Goal: Task Accomplishment & Management: Manage account settings

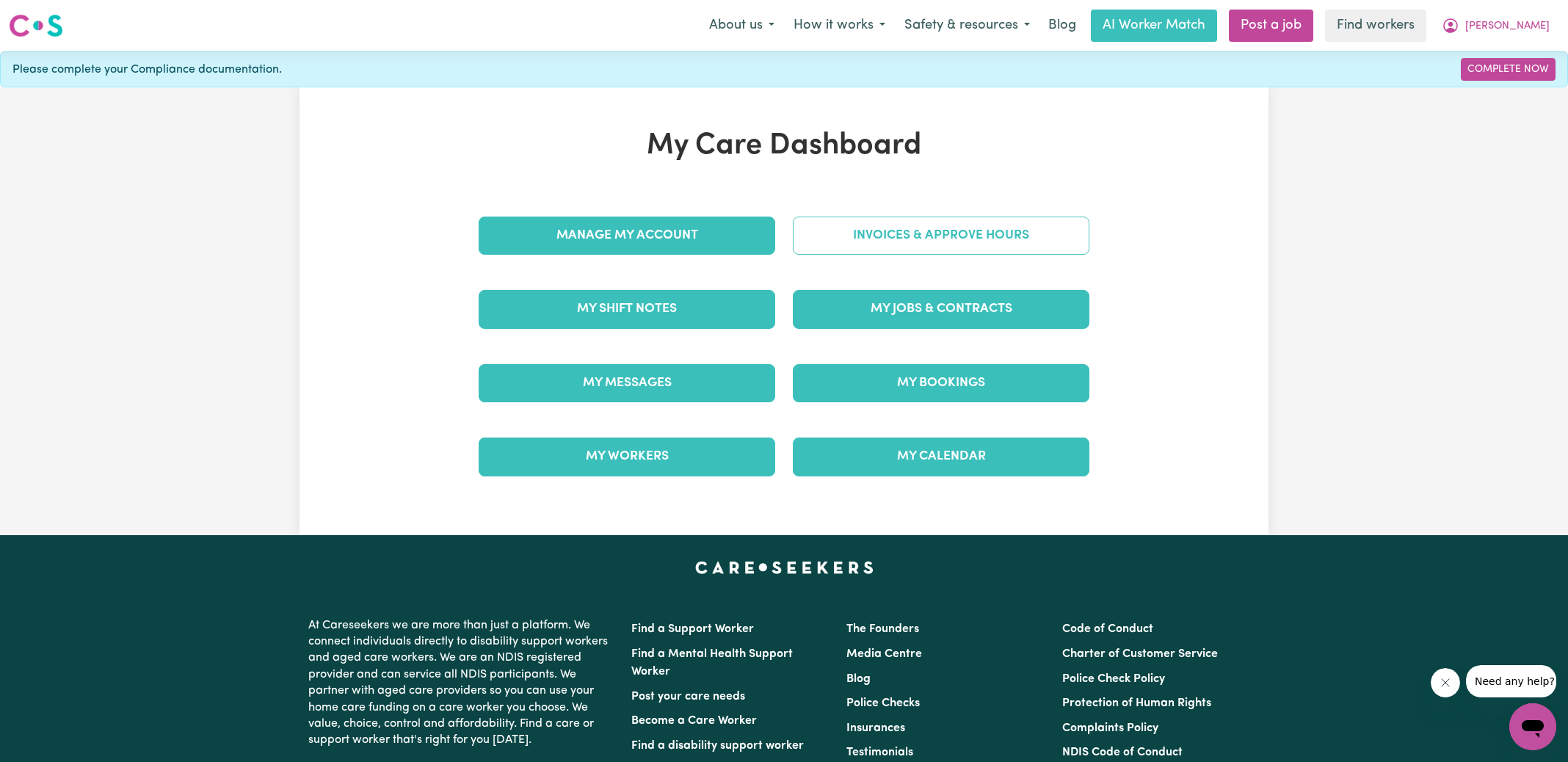
click at [848, 229] on link "Invoices & Approve Hours" at bounding box center [941, 236] width 296 height 38
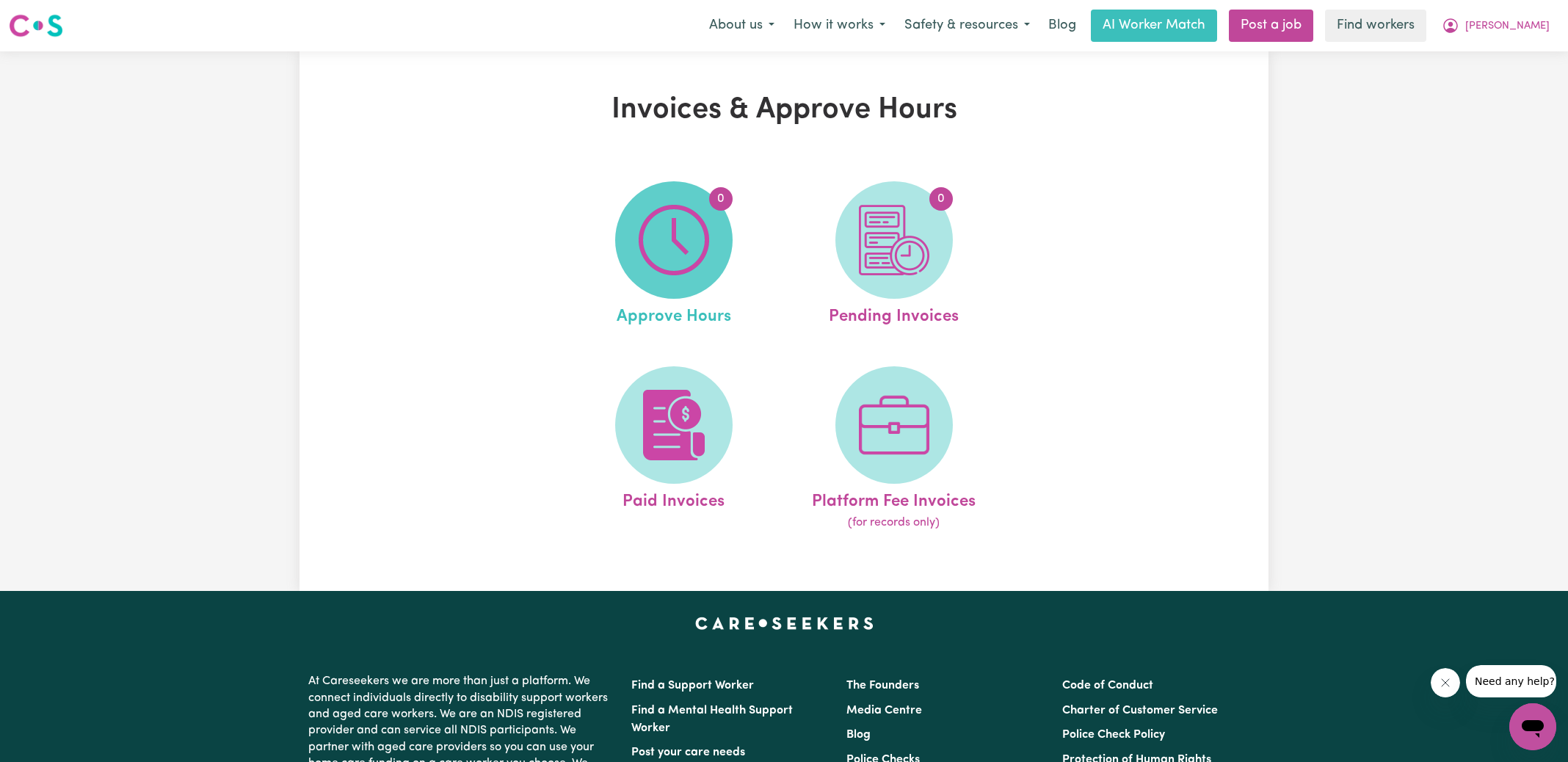
drag, startPoint x: 848, startPoint y: 229, endPoint x: 680, endPoint y: 238, distance: 168.2
click at [680, 238] on img at bounding box center [674, 240] width 71 height 71
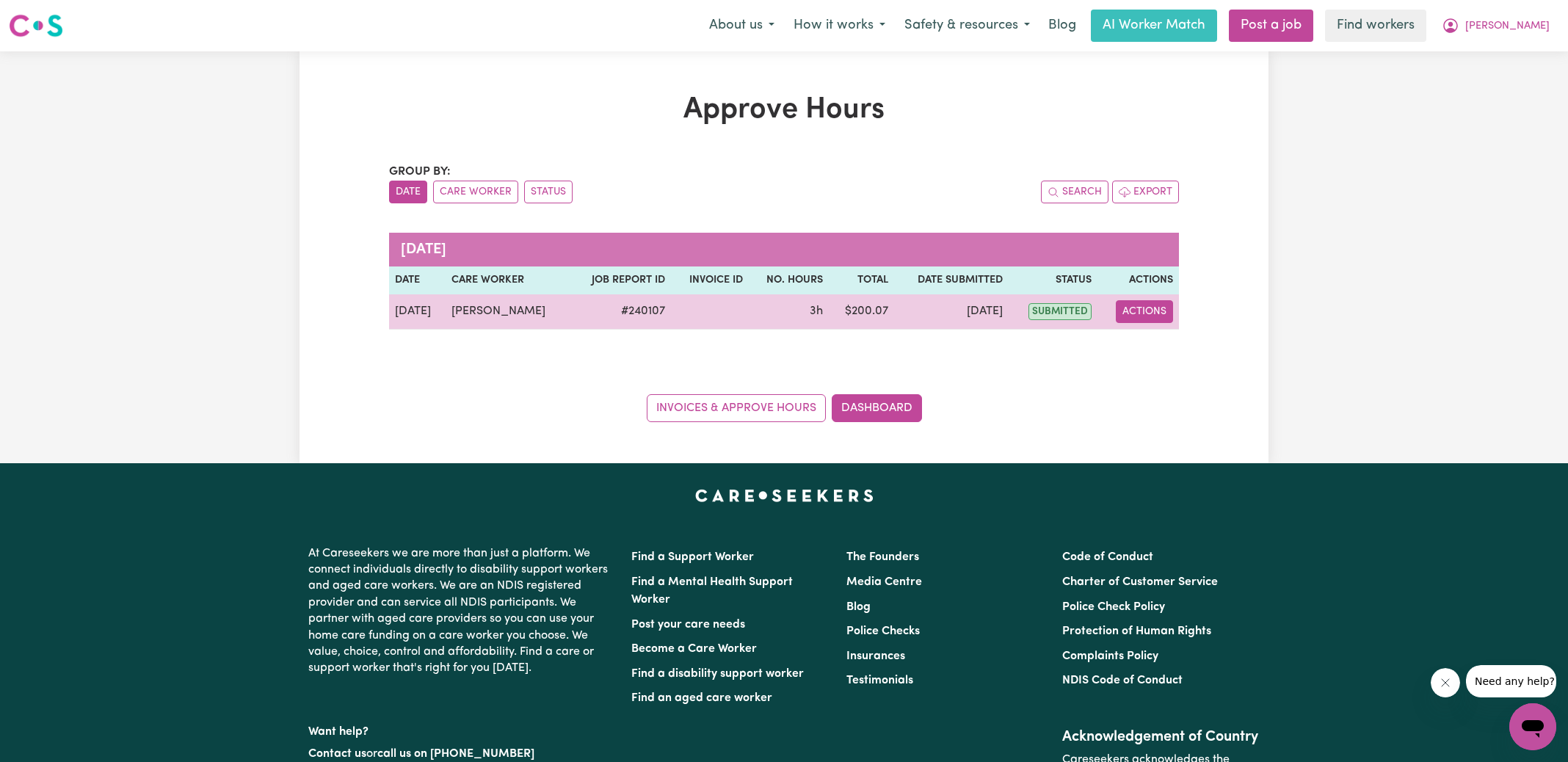
click at [1155, 309] on button "Actions" at bounding box center [1144, 312] width 57 height 23
click at [1158, 347] on link "View Job Report" at bounding box center [1181, 345] width 125 height 29
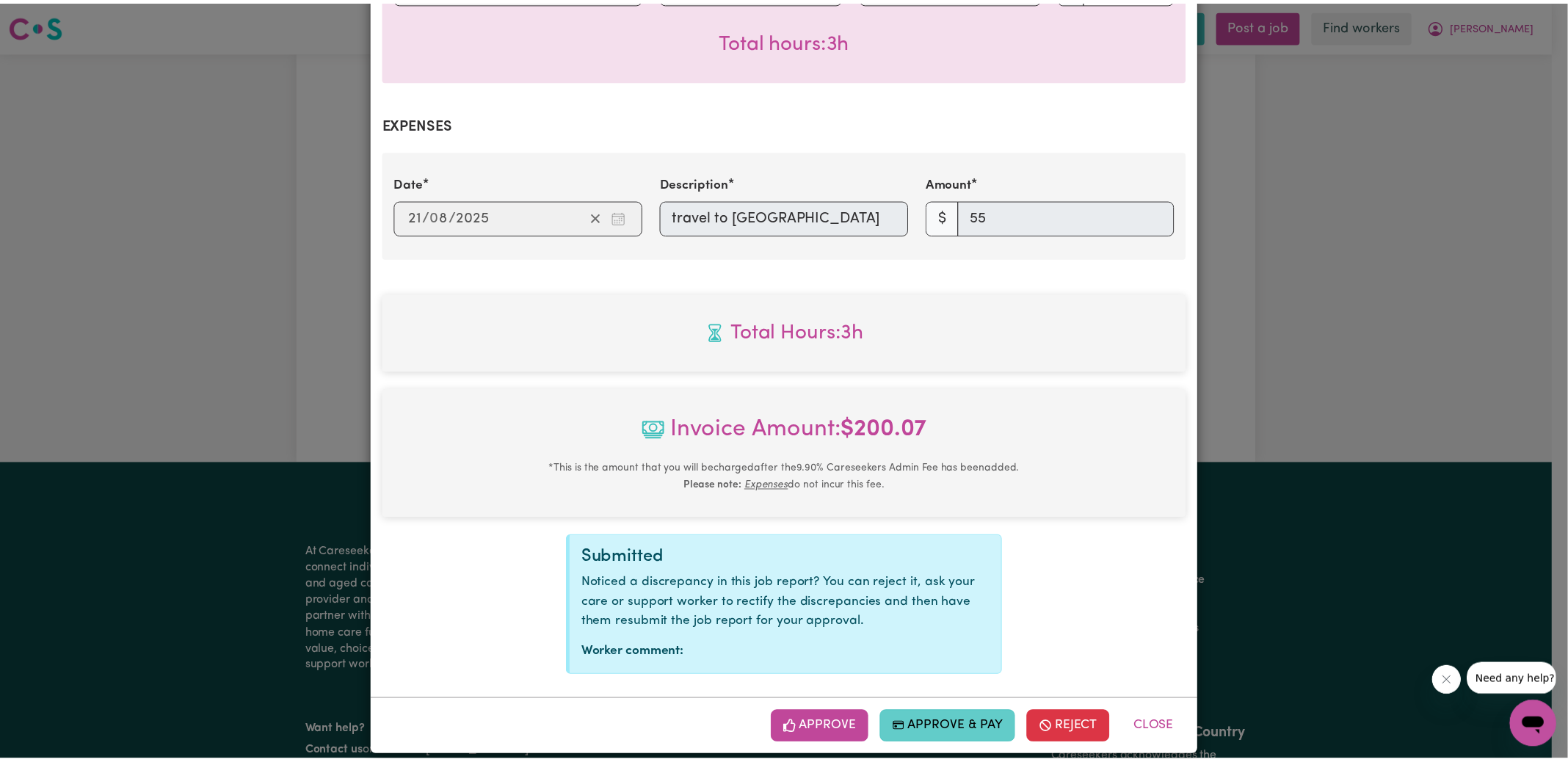
scroll to position [477, 0]
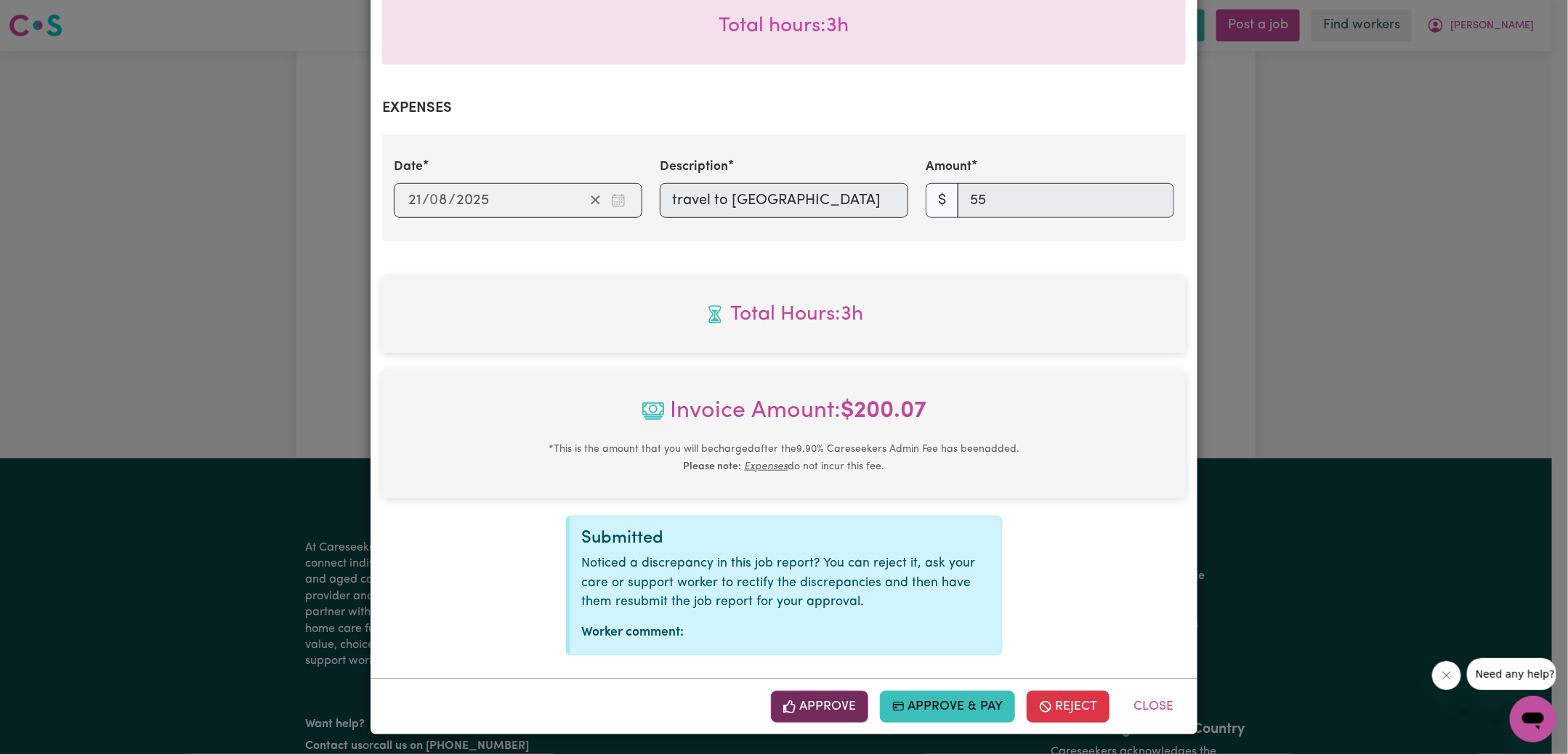
click at [830, 697] on button "Approve" at bounding box center [820, 707] width 98 height 32
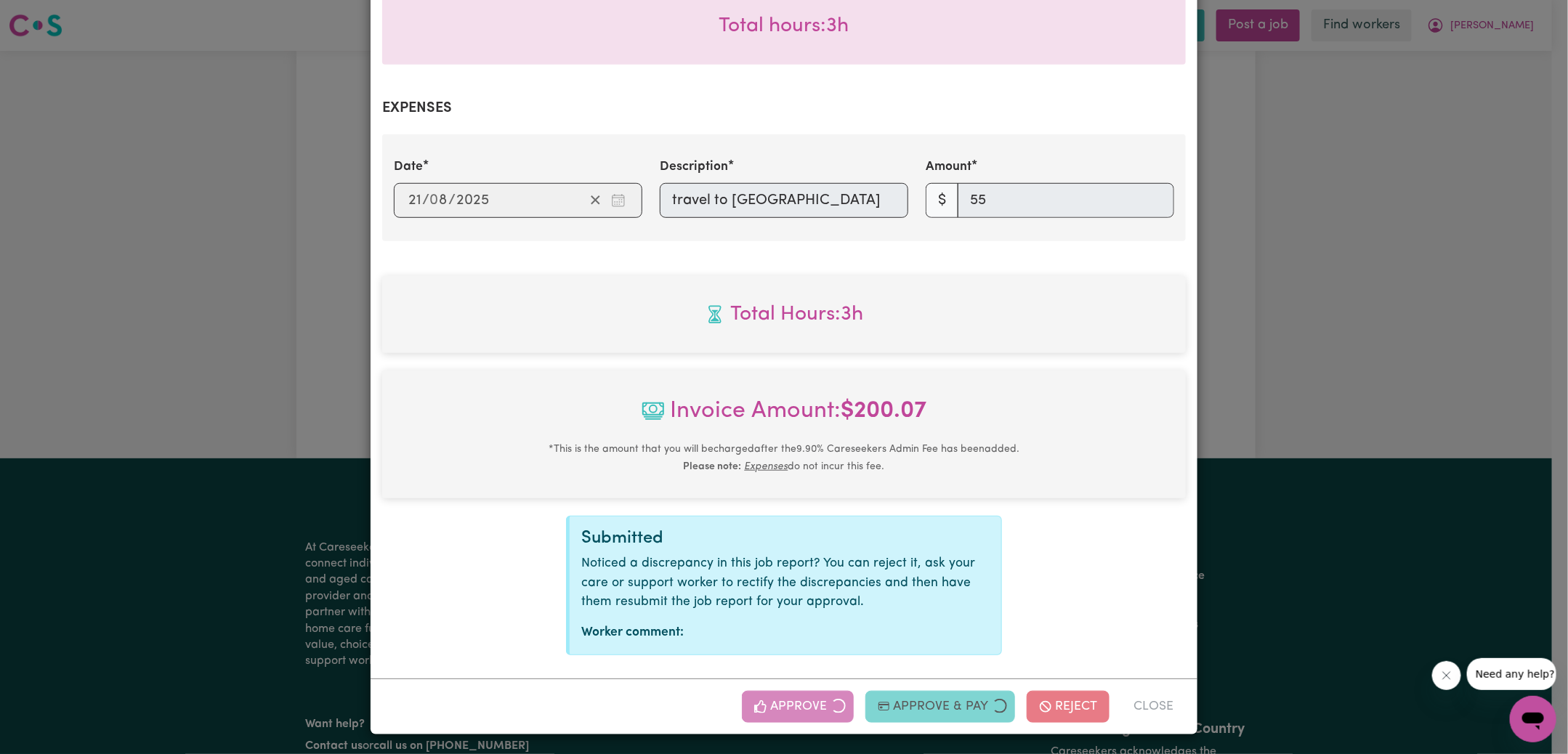
click at [1288, 357] on div "Job Report # 240107 - [PERSON_NAME] Summary Job report # 240107 Client name: [P…" at bounding box center [784, 377] width 1568 height 754
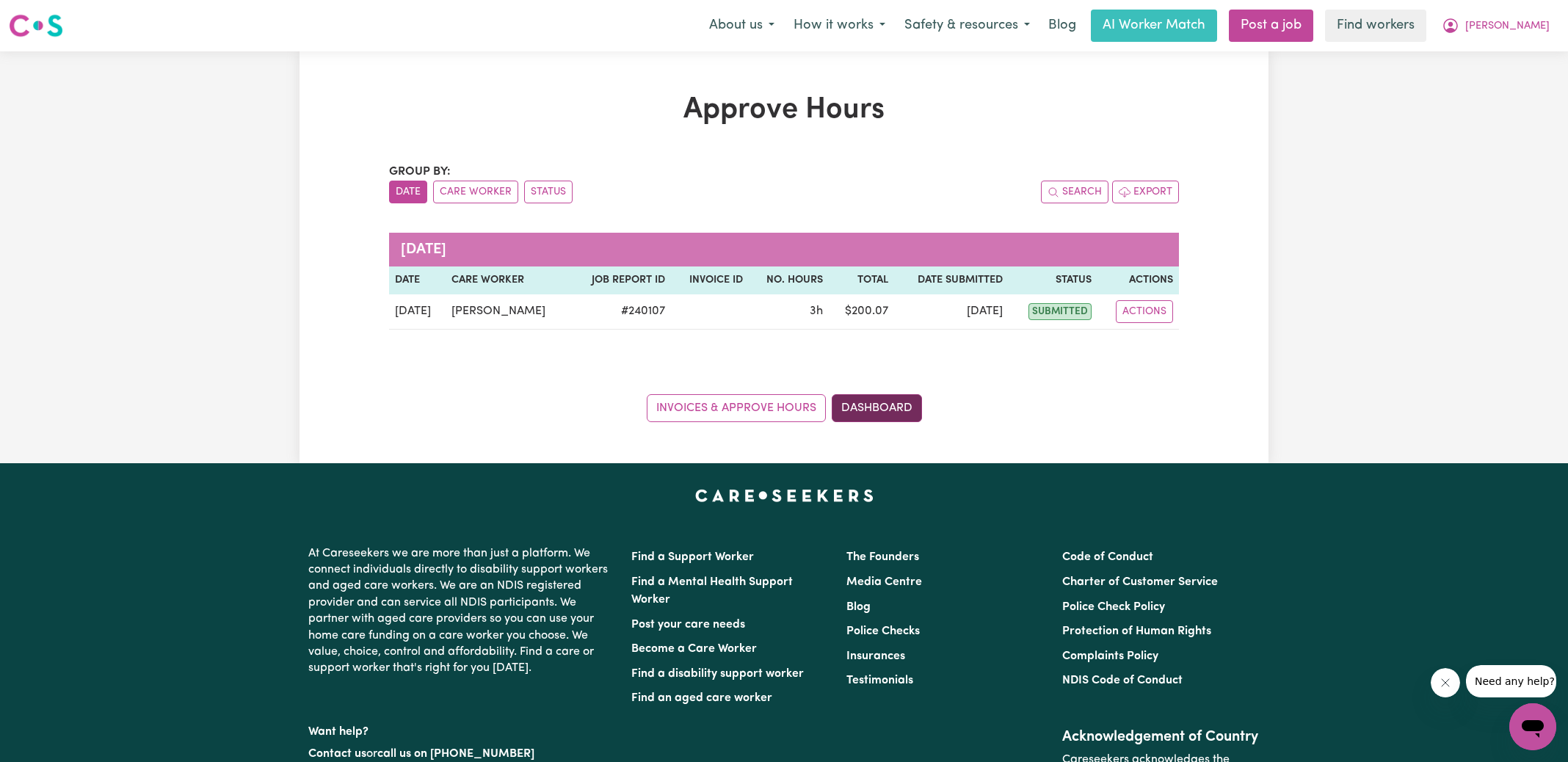
click at [910, 413] on link "Dashboard" at bounding box center [876, 408] width 90 height 28
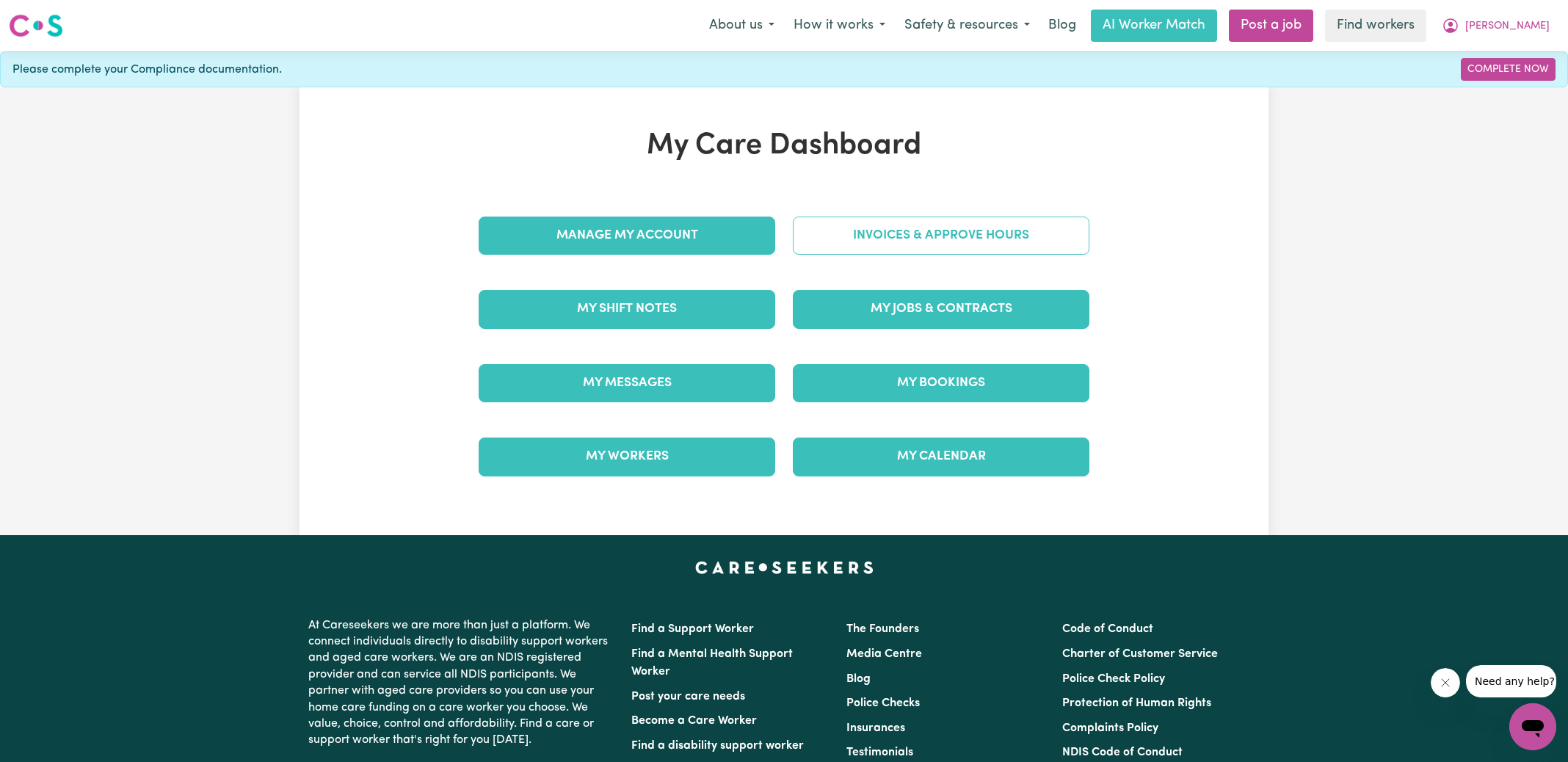
click at [921, 249] on link "Invoices & Approve Hours" at bounding box center [941, 236] width 296 height 38
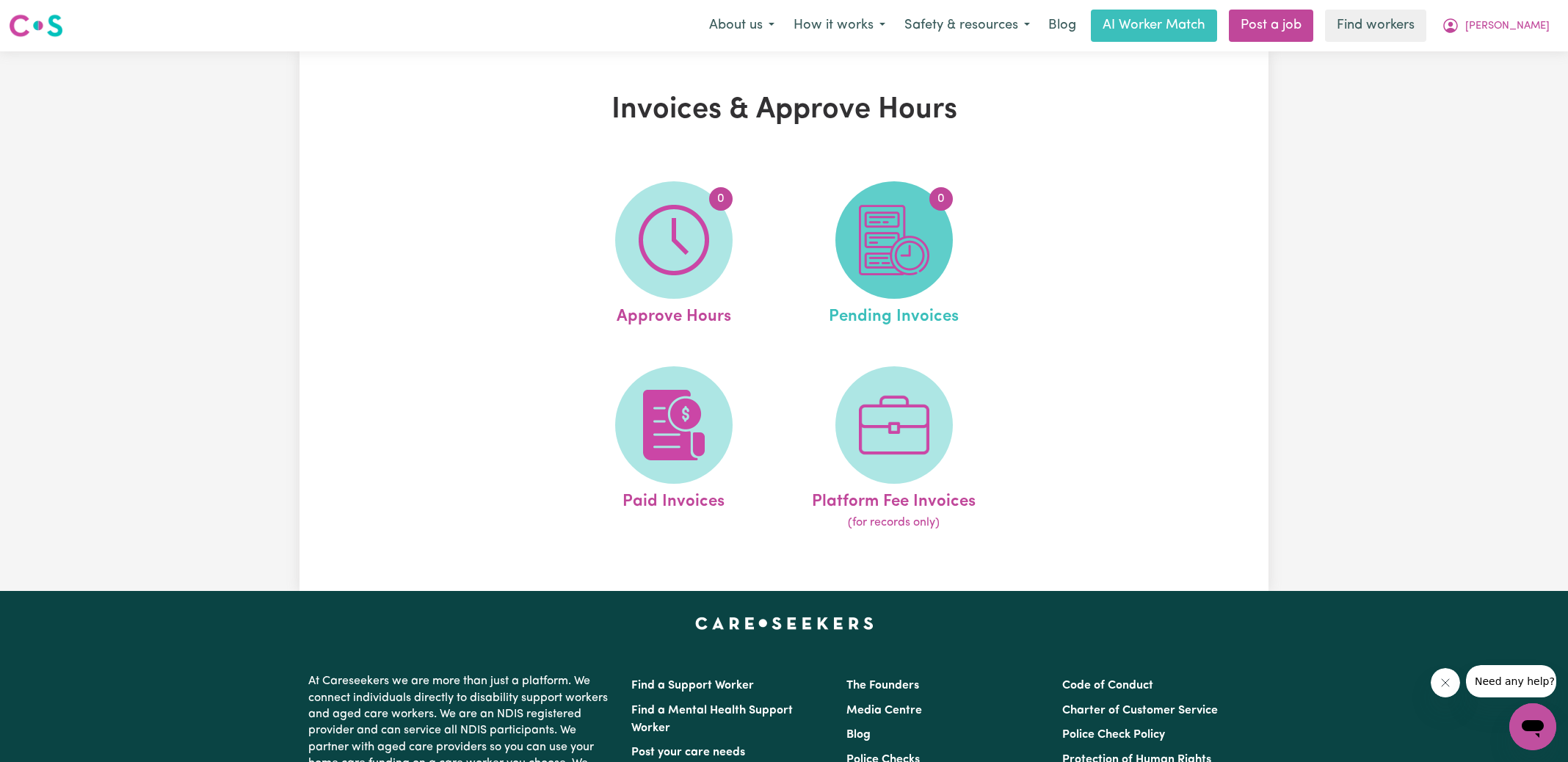
click at [922, 242] on img at bounding box center [894, 240] width 71 height 71
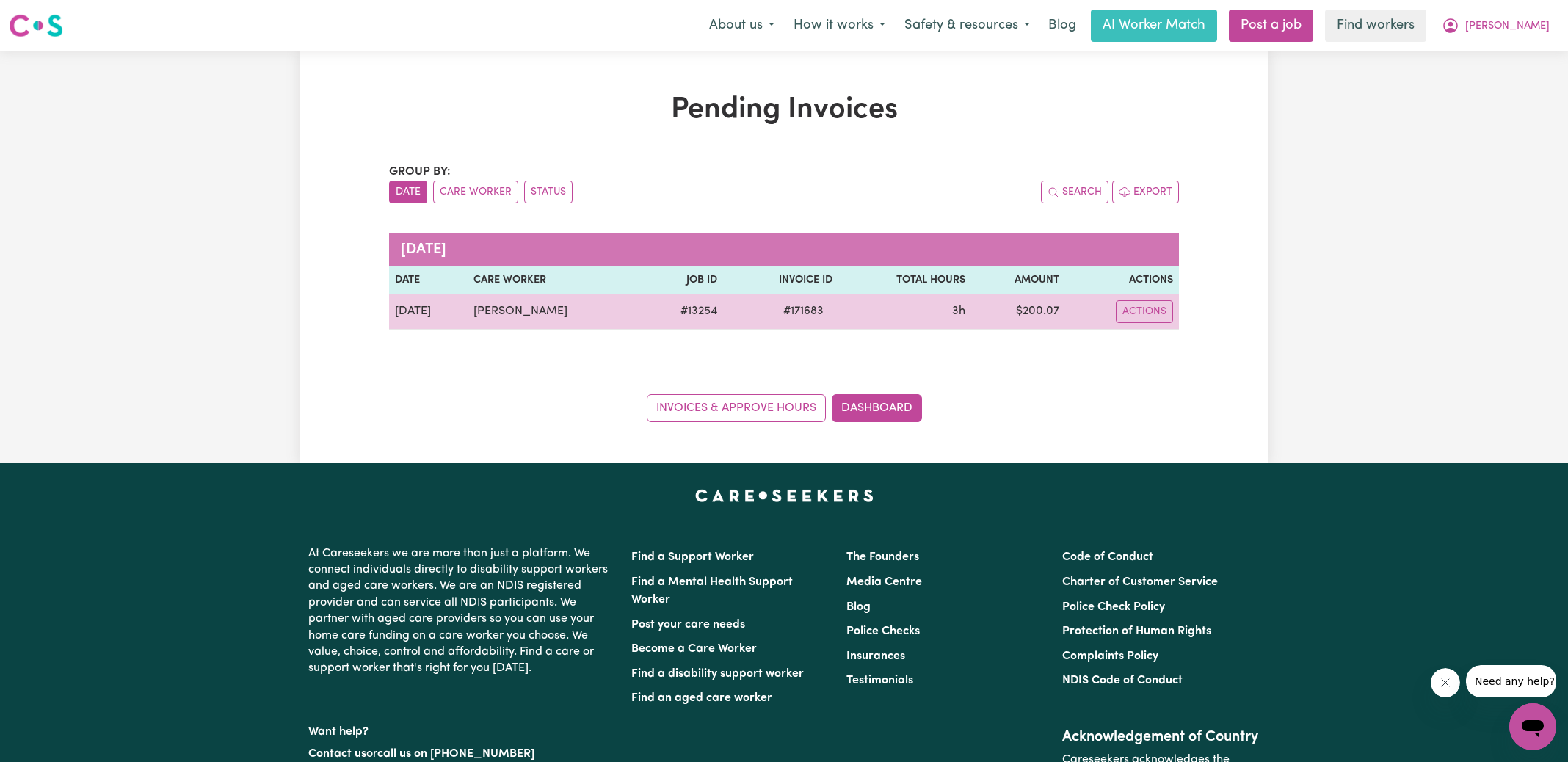
click at [803, 312] on span "# 171683" at bounding box center [803, 311] width 58 height 18
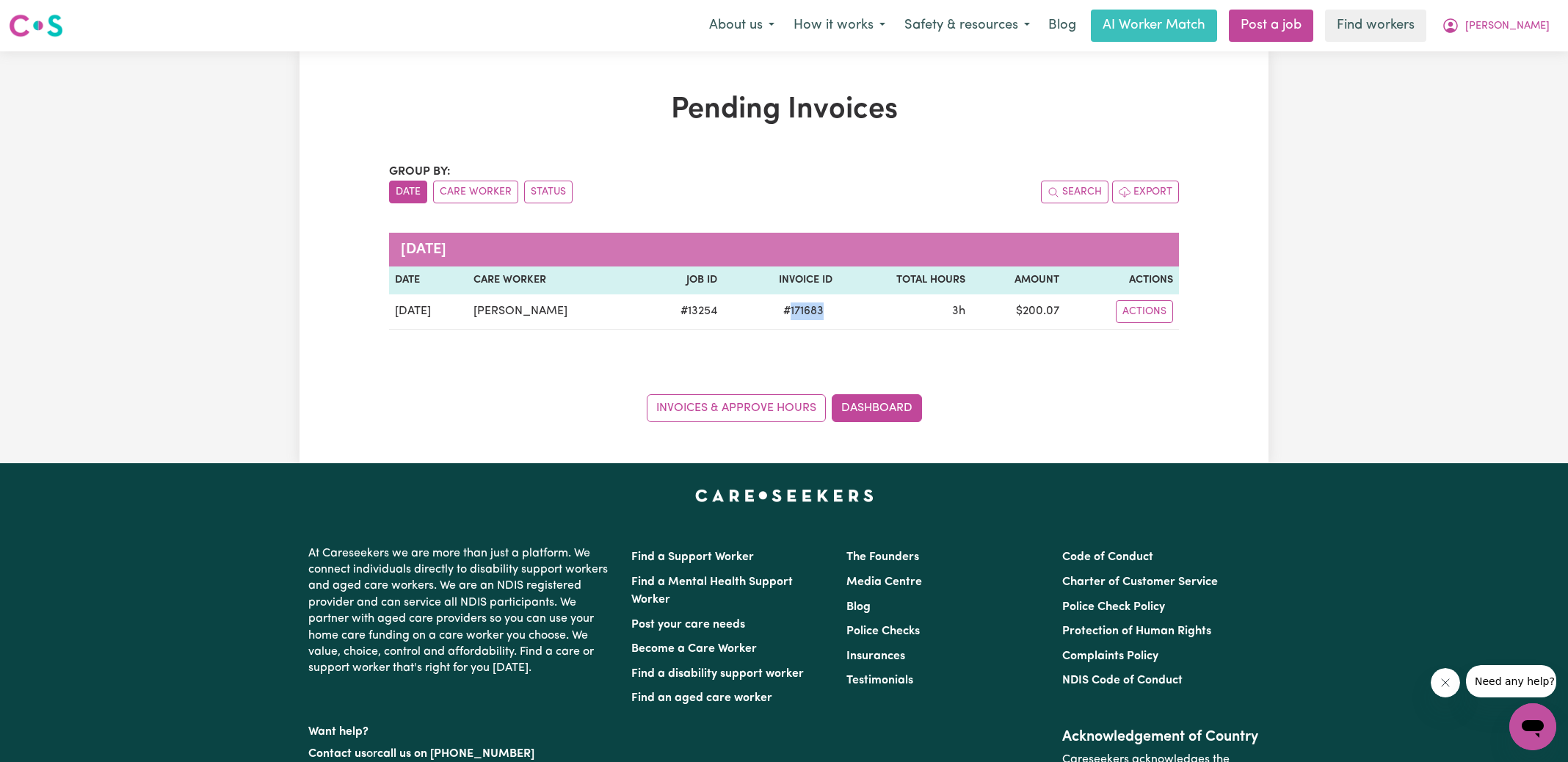
copy span "171683"
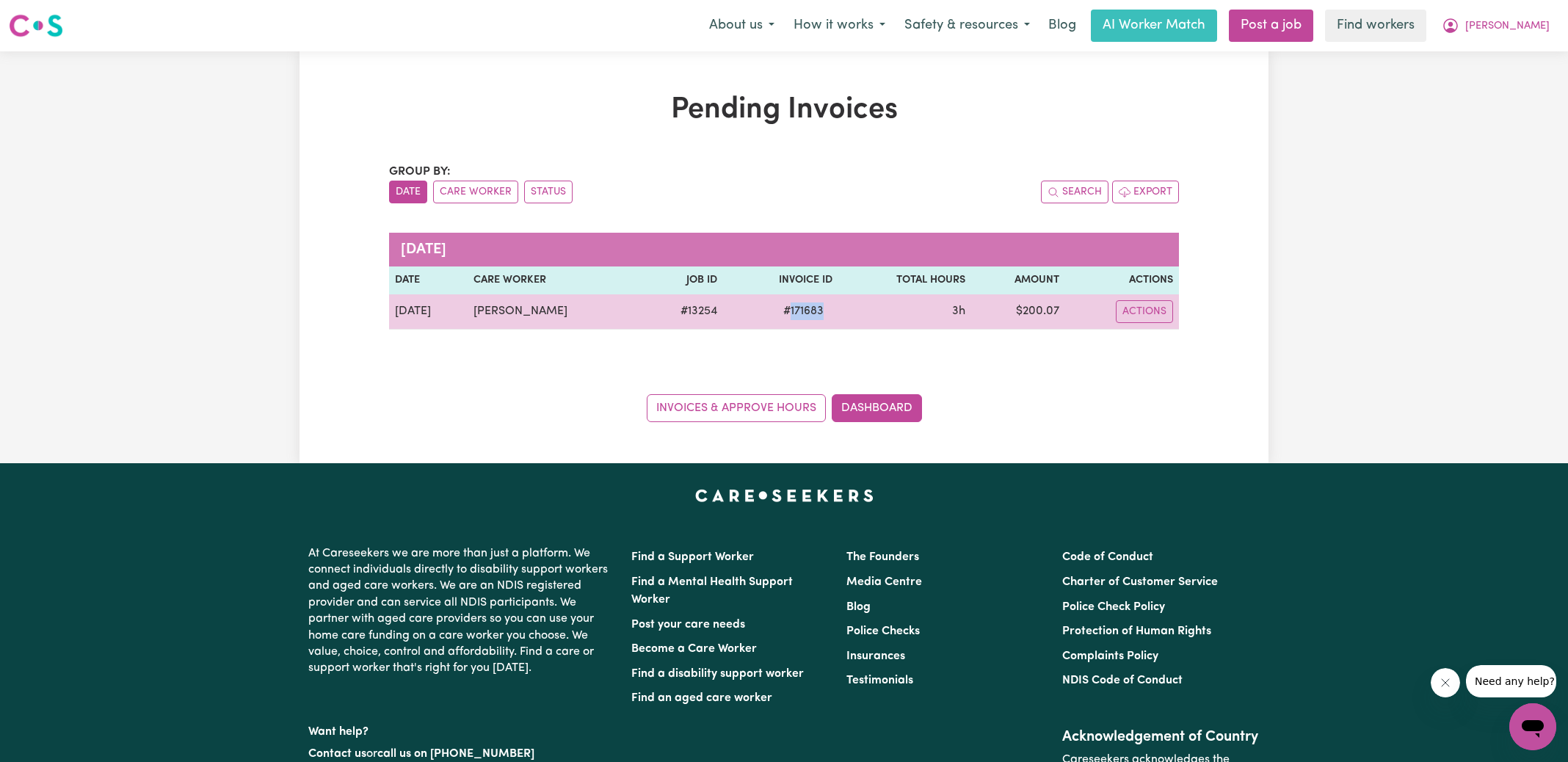
click at [1037, 309] on td "$ 200.07" at bounding box center [1017, 312] width 93 height 35
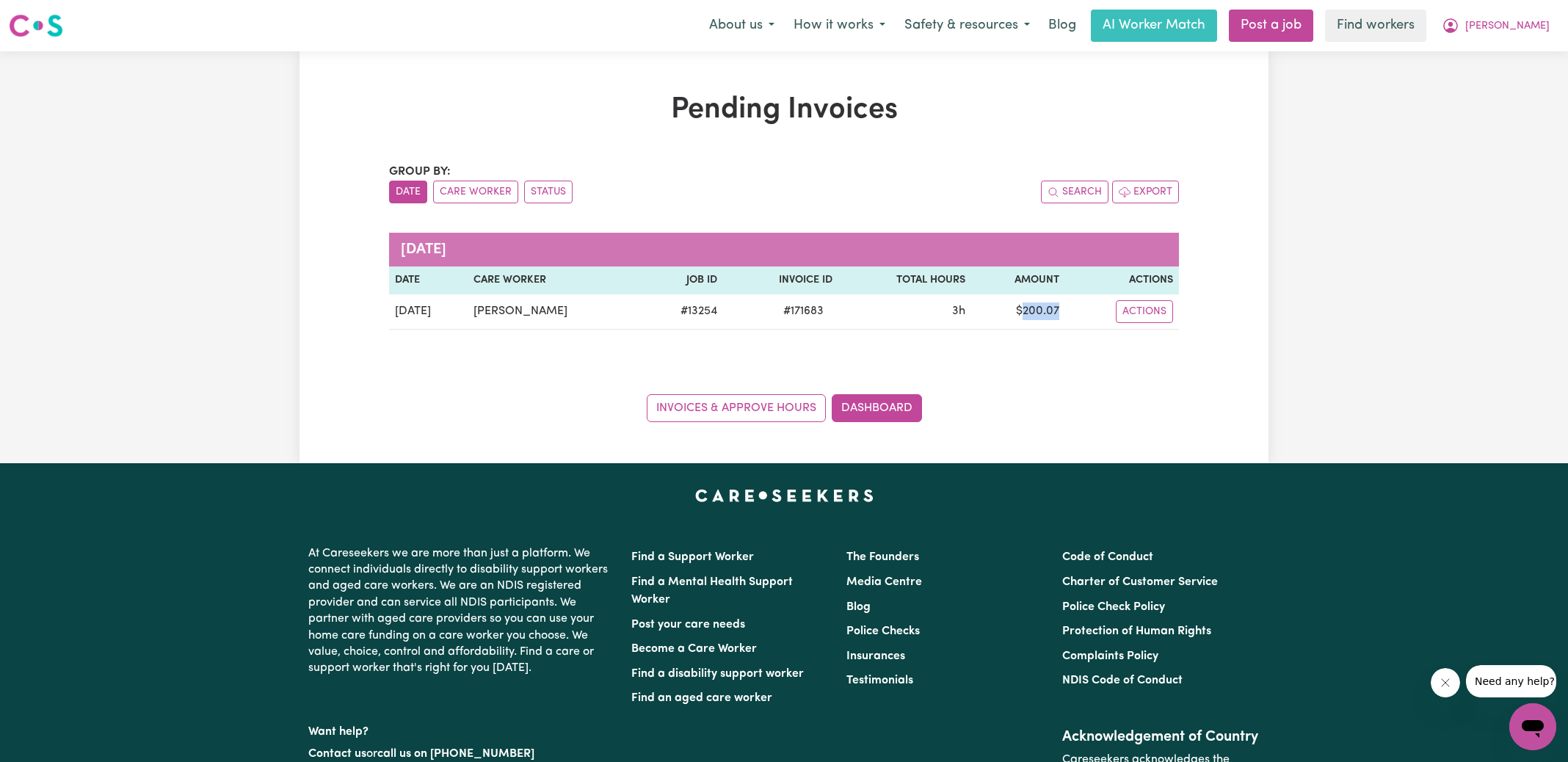
copy td "200.07"
click at [1530, 23] on span "[PERSON_NAME]" at bounding box center [1507, 26] width 85 height 16
click at [1507, 77] on link "Logout" at bounding box center [1500, 85] width 116 height 28
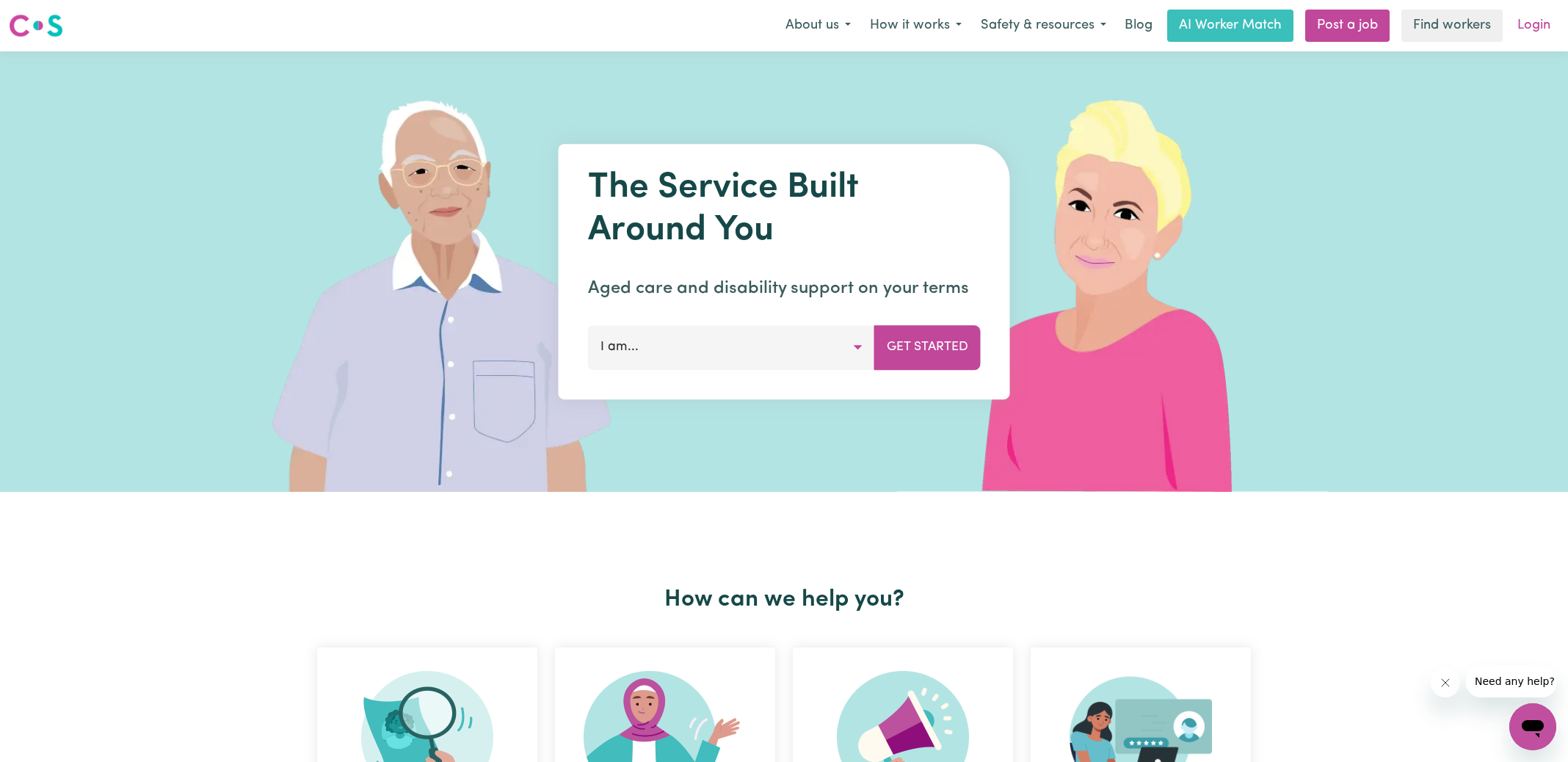
click at [1544, 18] on link "Login" at bounding box center [1533, 25] width 51 height 32
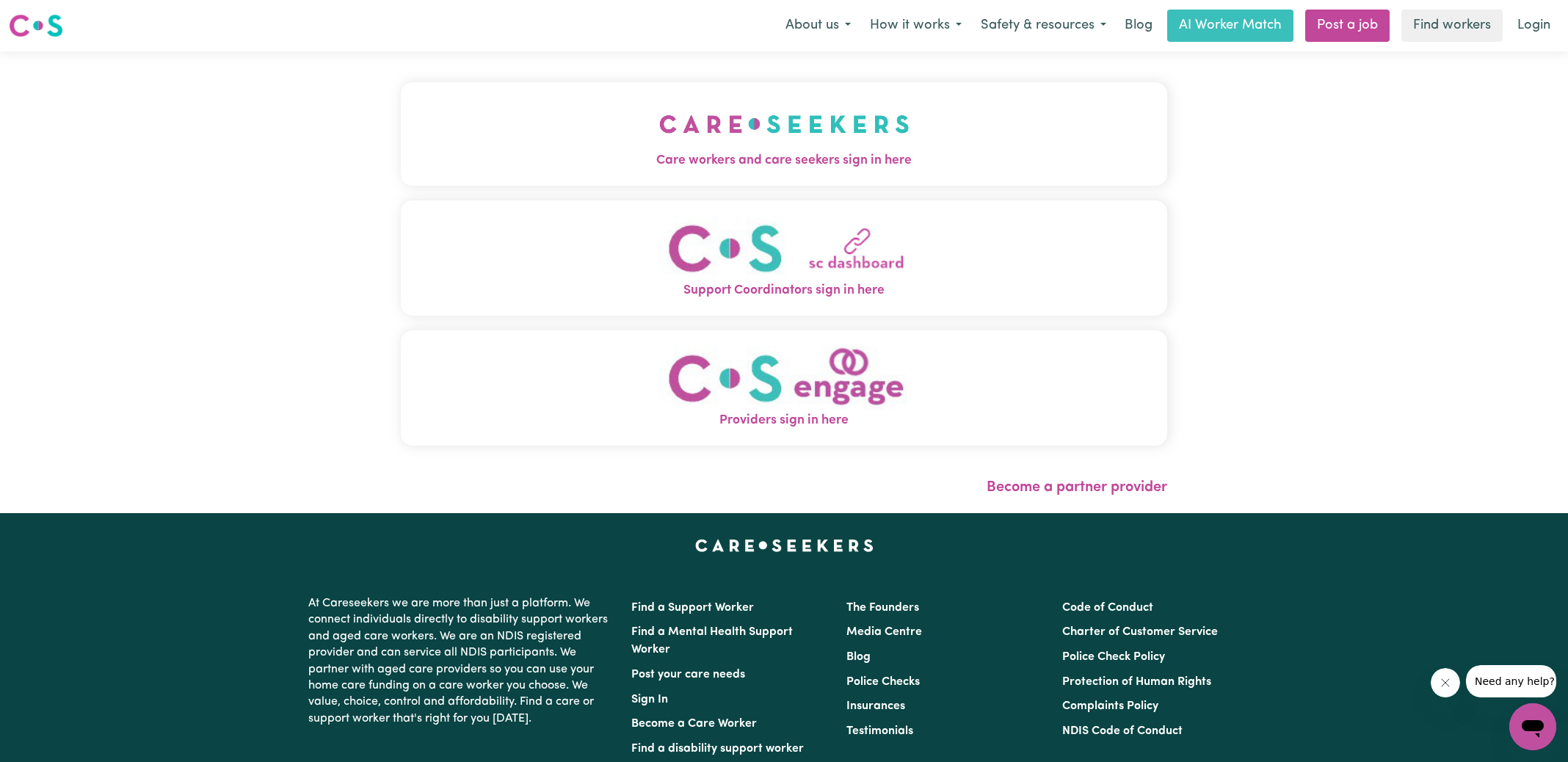
click at [801, 169] on span "Care workers and care seekers sign in here" at bounding box center [784, 160] width 766 height 19
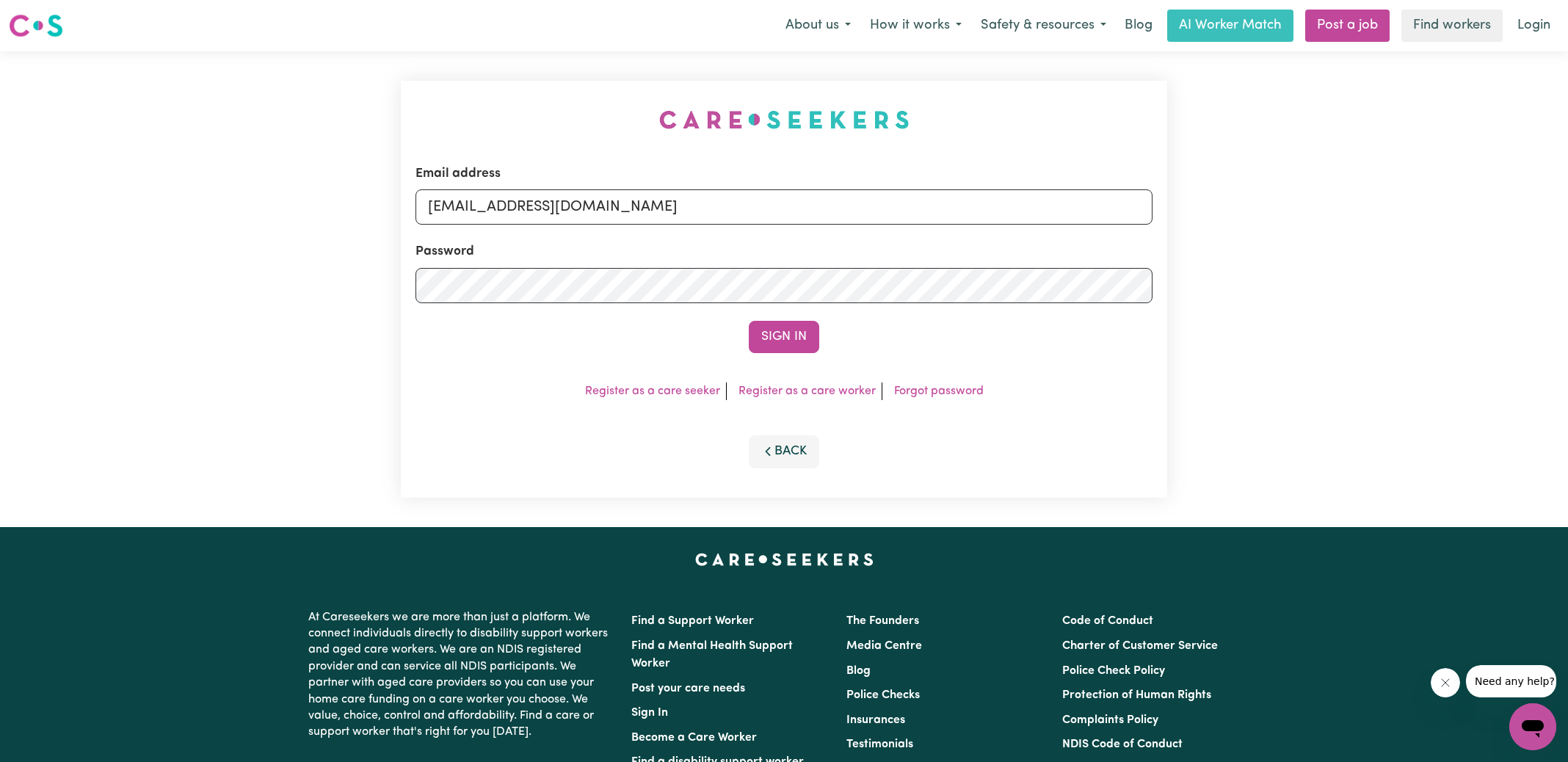
drag, startPoint x: 496, startPoint y: 97, endPoint x: 655, endPoint y: 134, distance: 163.2
click at [495, 96] on div "Email address [EMAIL_ADDRESS][DOMAIN_NAME] Password Sign In Register as a care …" at bounding box center [784, 289] width 784 height 476
drag, startPoint x: 502, startPoint y: 211, endPoint x: 1273, endPoint y: 260, distance: 772.6
click at [1268, 264] on div "Email address [EMAIL_ADDRESS][DOMAIN_NAME] Password Sign In Register as a care …" at bounding box center [784, 289] width 1568 height 476
type input "[EMAIL_ADDRESS][DOMAIN_NAME]"
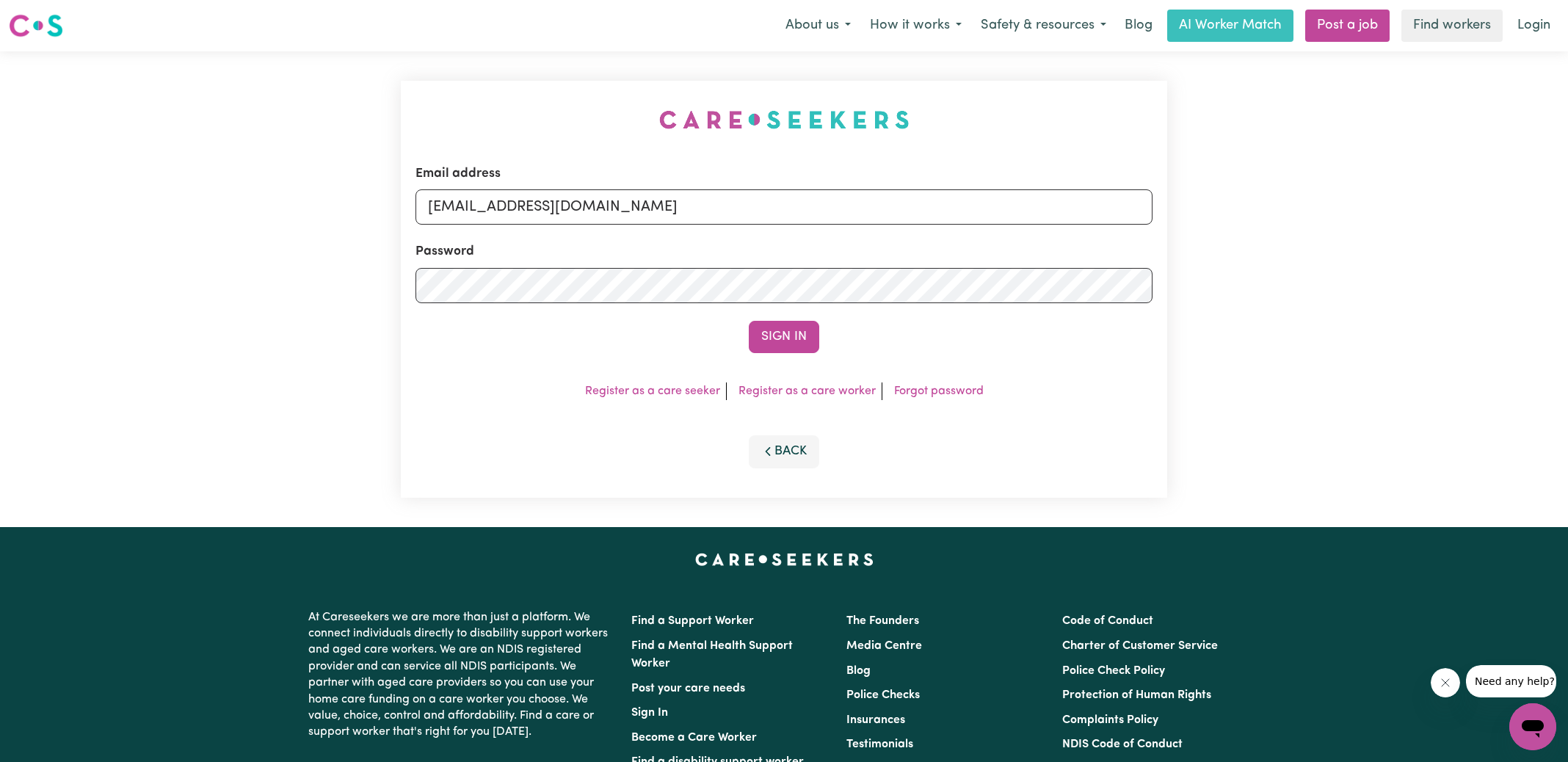
click at [749, 321] on button "Sign In" at bounding box center [784, 337] width 71 height 32
